Goal: Find specific page/section: Find specific page/section

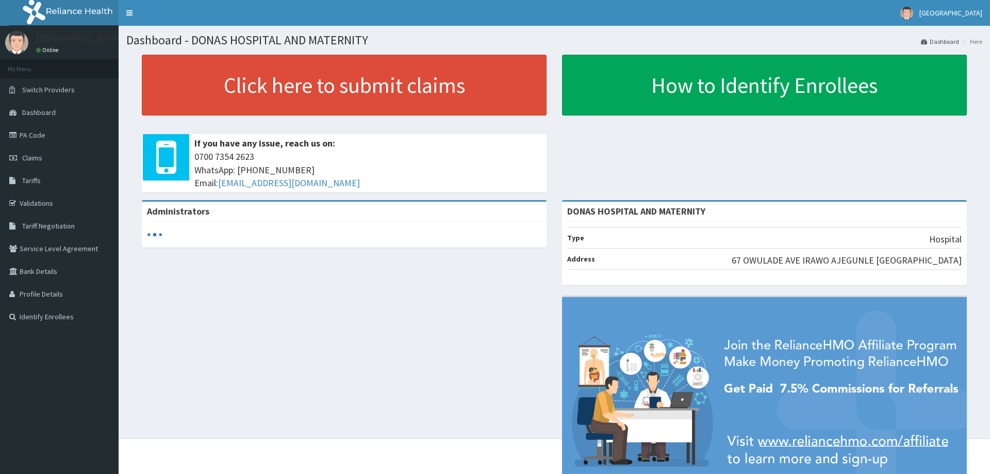
click at [35, 136] on link "PA Code" at bounding box center [59, 135] width 119 height 23
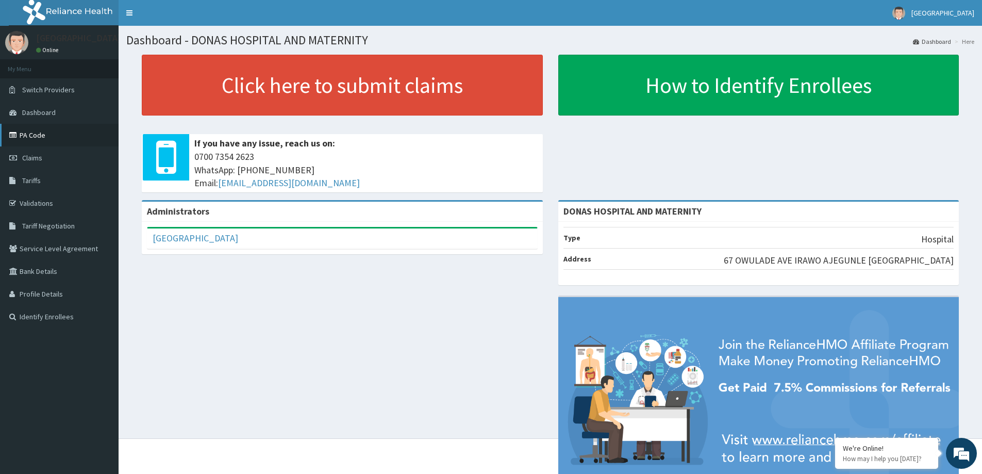
click at [26, 137] on link "PA Code" at bounding box center [59, 135] width 119 height 23
